Goal: Task Accomplishment & Management: Complete application form

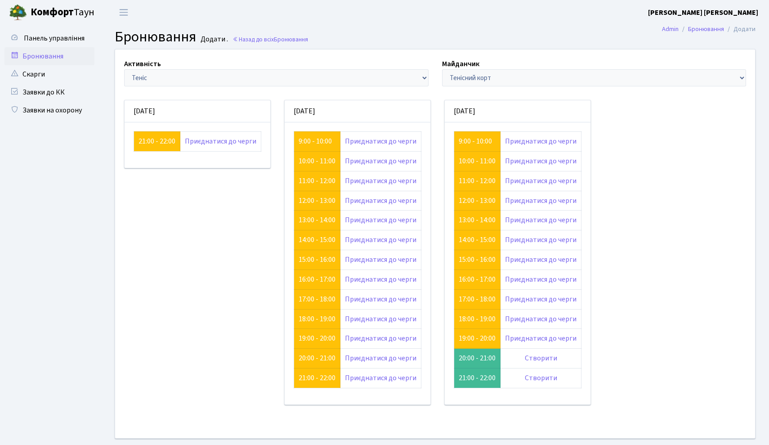
click at [656, 162] on div "Активність - Баскетбол Волейбол Йога Катання на роликах Настільний теніс Теніс …" at bounding box center [435, 243] width 654 height 388
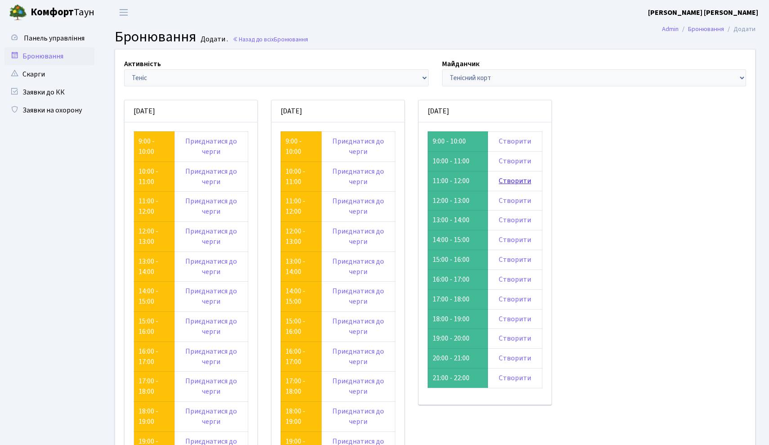
click at [519, 183] on link "Створити" at bounding box center [515, 181] width 32 height 10
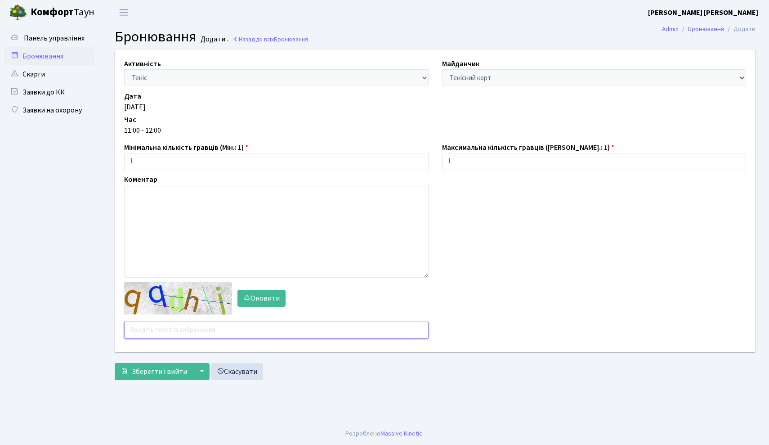
click at [243, 328] on input "text" at bounding box center [276, 330] width 305 height 17
type input "8jfqc"
click at [157, 372] on span "Зберегти і вийти" at bounding box center [159, 372] width 55 height 10
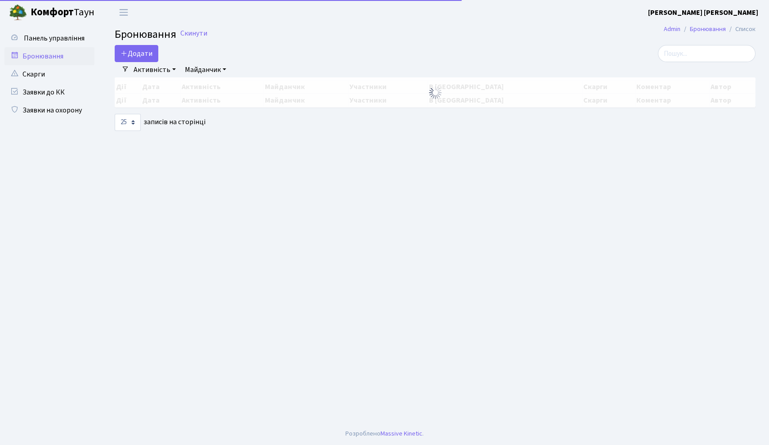
select select "25"
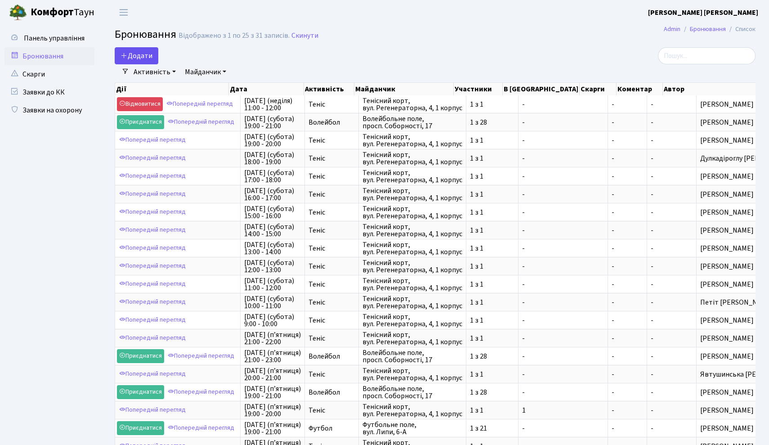
click at [142, 51] on button "Додати" at bounding box center [137, 55] width 44 height 17
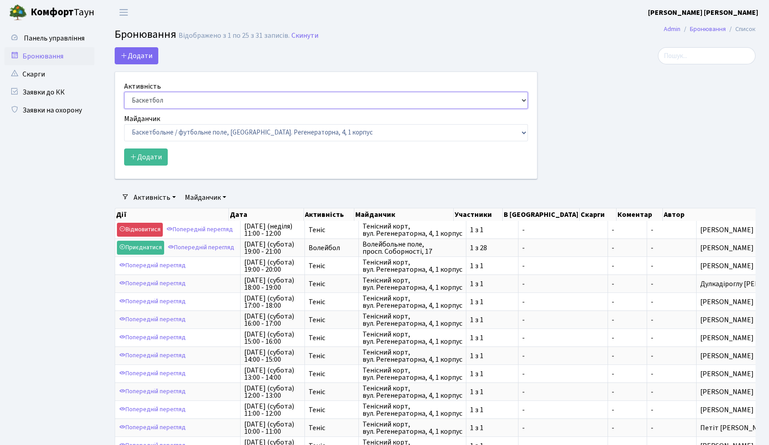
select select "1"
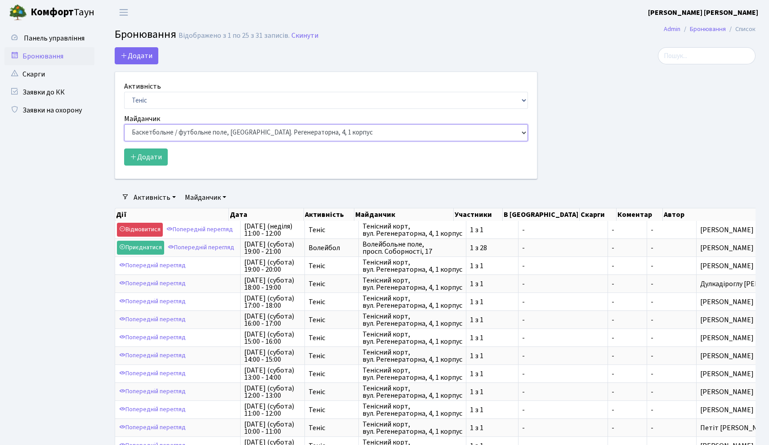
select select "1"
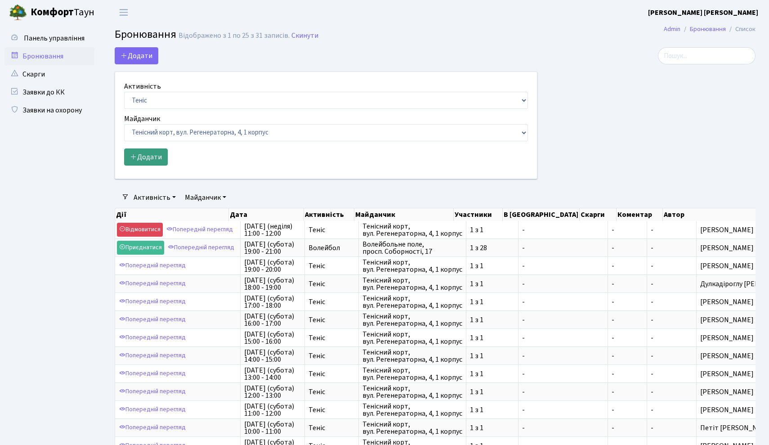
click at [155, 158] on button "Додати" at bounding box center [146, 156] width 44 height 17
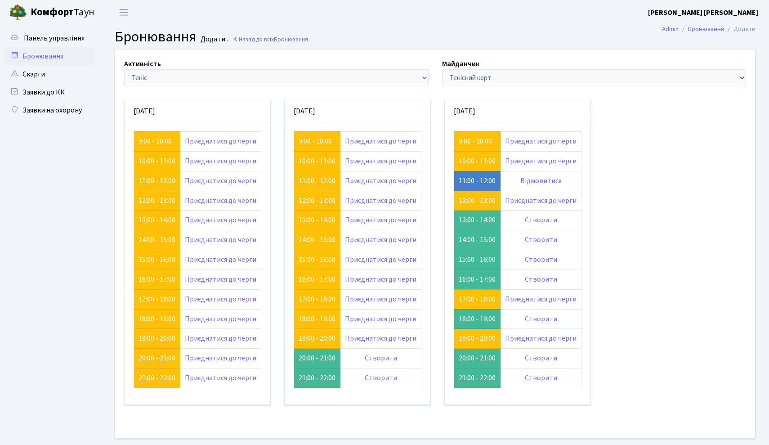
click at [61, 54] on link "Бронювання" at bounding box center [49, 56] width 90 height 18
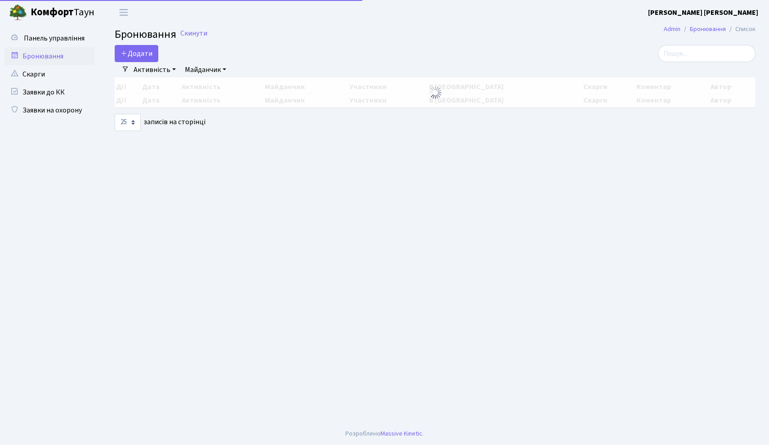
select select "25"
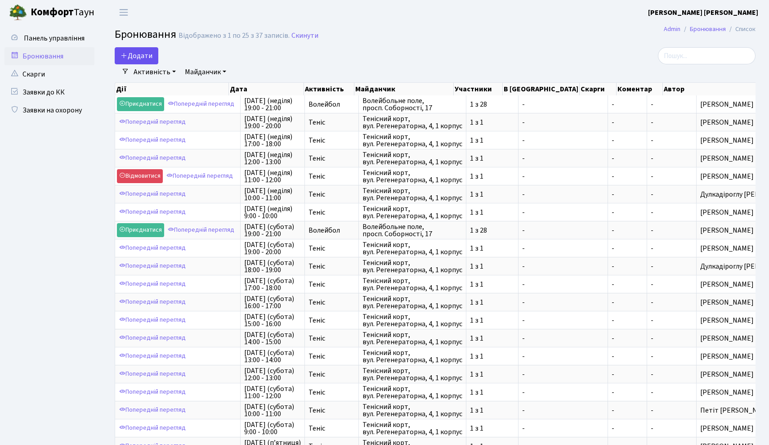
click at [136, 53] on button "Додати" at bounding box center [137, 55] width 44 height 17
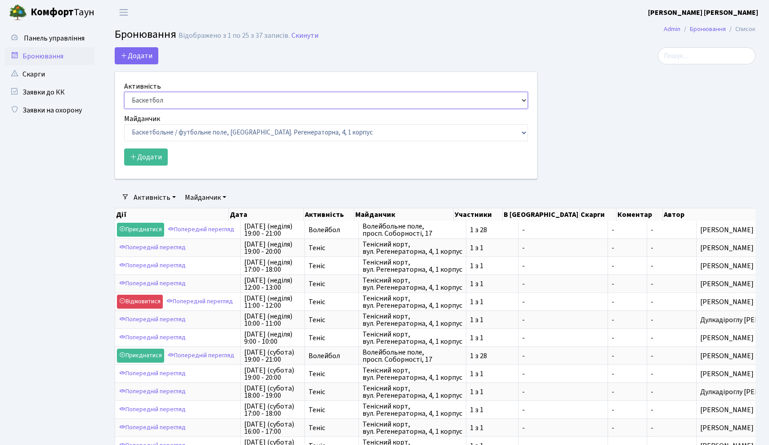
select select "1"
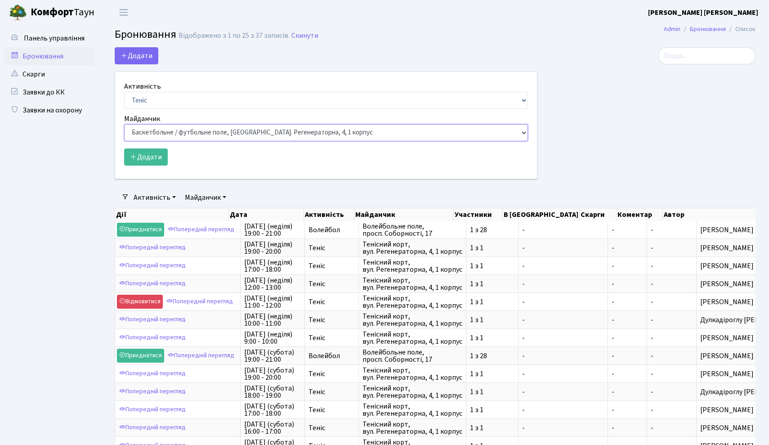
select select "1"
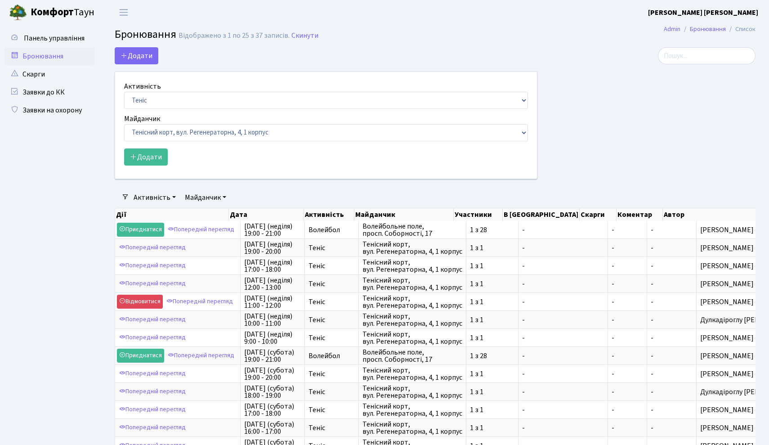
click at [157, 147] on form "Активність Баскетбол Волейбол Йога Катання на роликах Настільний теніс Теніс Фу…" at bounding box center [326, 123] width 404 height 85
click at [154, 151] on button "Додати" at bounding box center [146, 156] width 44 height 17
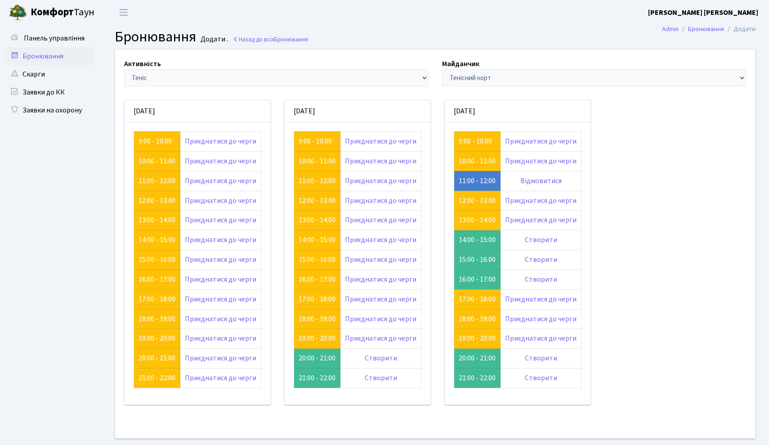
click at [43, 53] on link "Бронювання" at bounding box center [49, 56] width 90 height 18
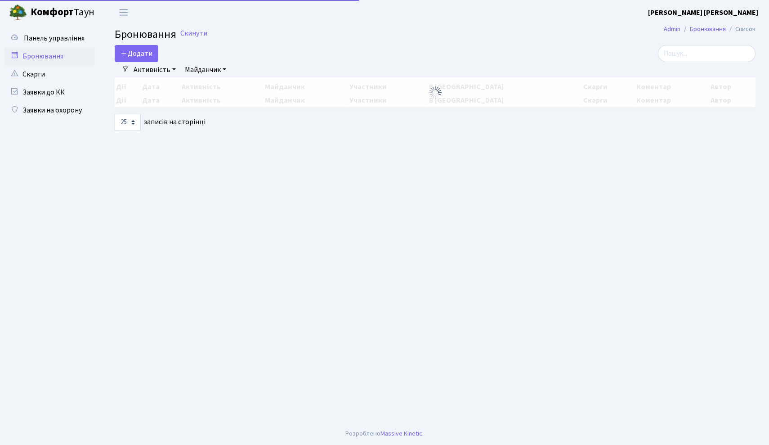
select select "25"
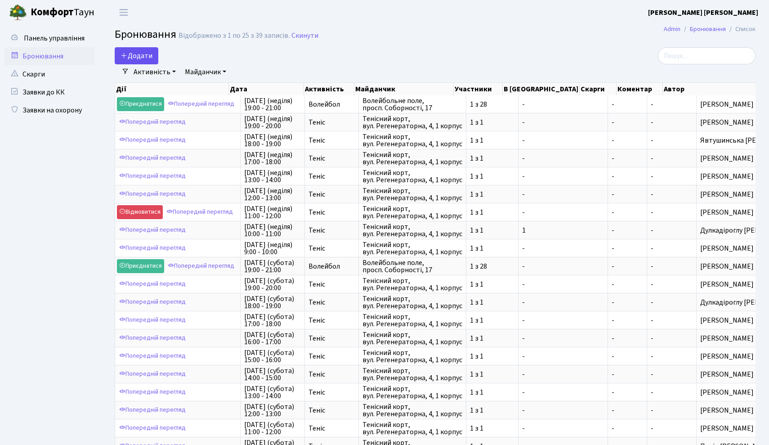
click at [148, 52] on button "Додати" at bounding box center [137, 55] width 44 height 17
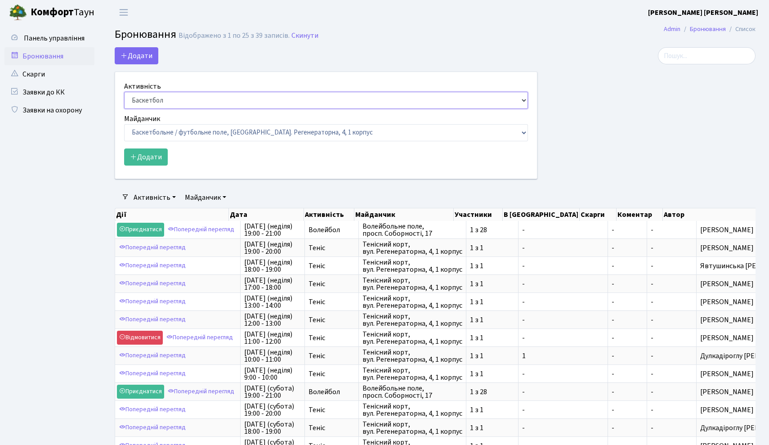
select select "1"
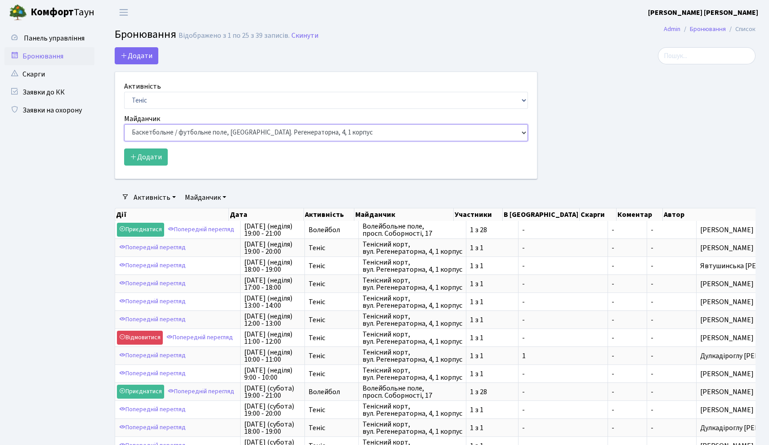
select select "1"
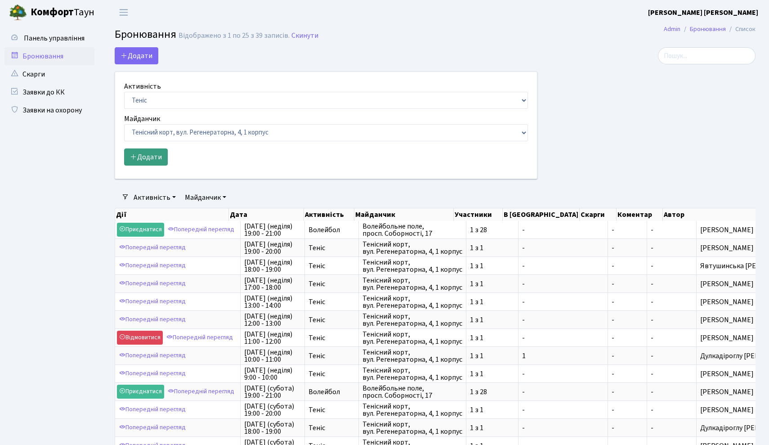
click at [157, 152] on button "Додати" at bounding box center [146, 156] width 44 height 17
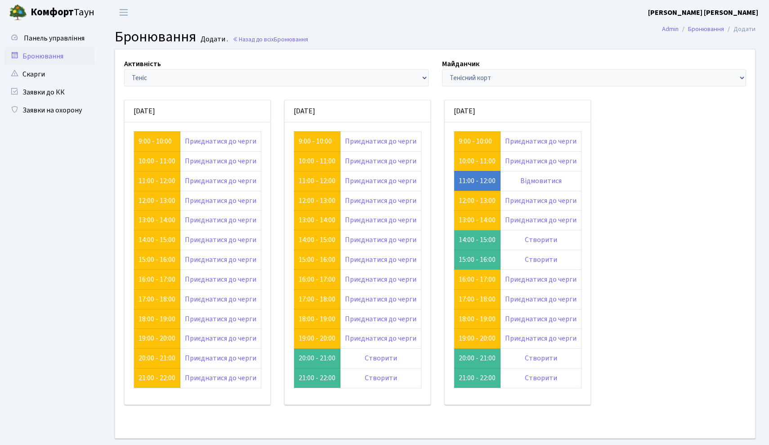
click at [67, 57] on link "Бронювання" at bounding box center [49, 56] width 90 height 18
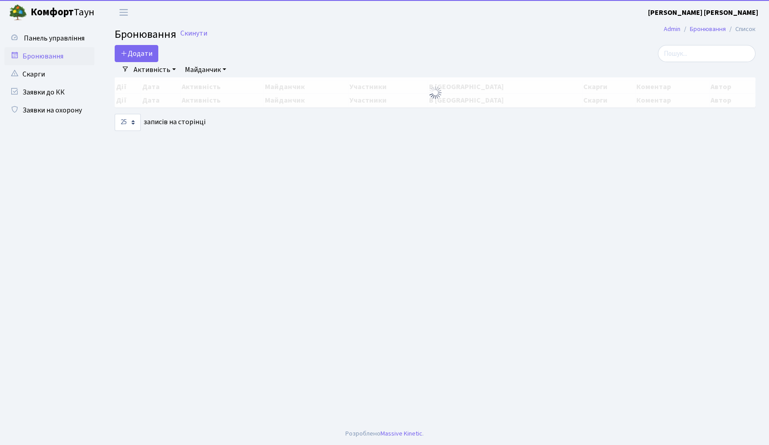
select select "25"
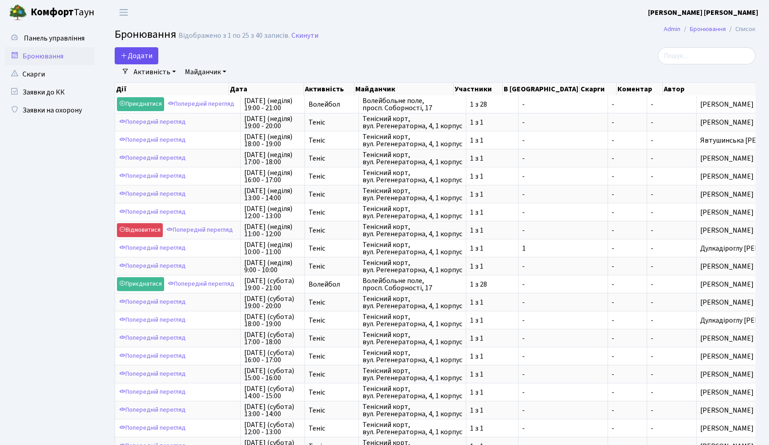
click at [139, 59] on button "Додати" at bounding box center [137, 55] width 44 height 17
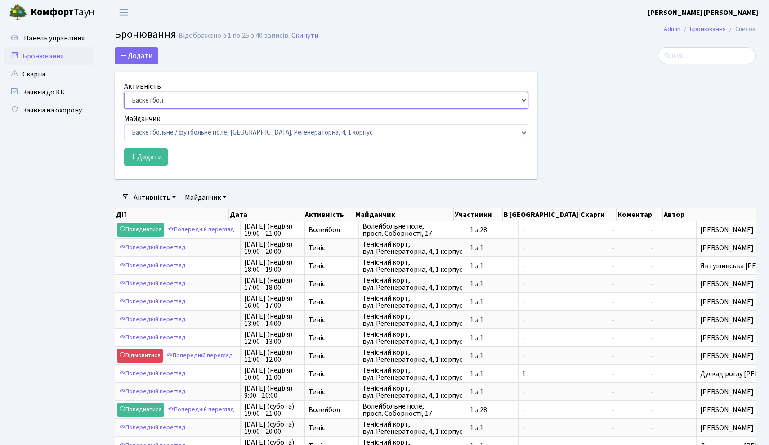
select select "1"
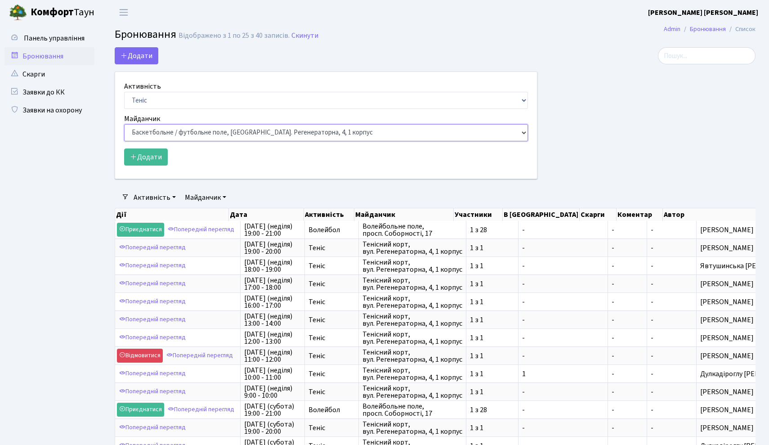
select select "1"
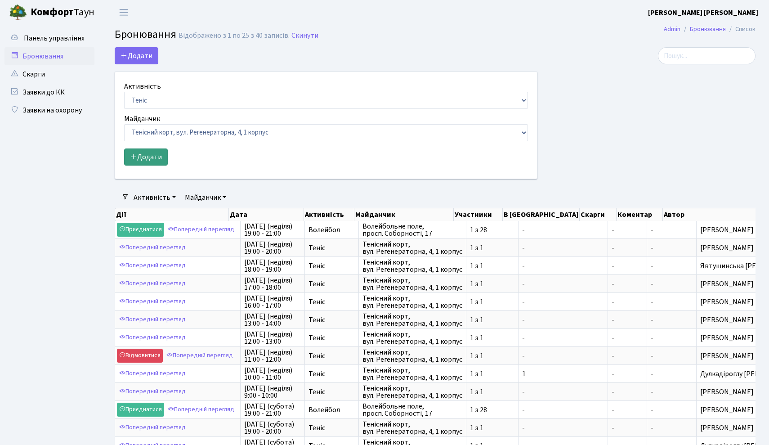
click at [150, 157] on button "Додати" at bounding box center [146, 156] width 44 height 17
